Goal: Obtain resource: Download file/media

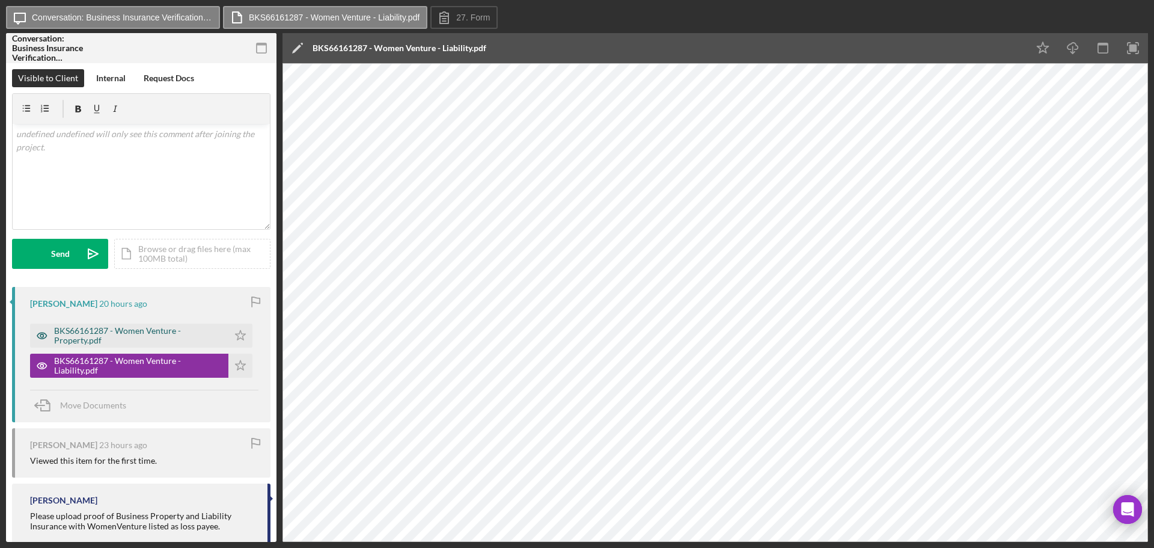
click at [120, 334] on div "BKS66161287 - Women Venture - Property.pdf" at bounding box center [138, 335] width 168 height 19
